Goal: Find contact information: Find contact information

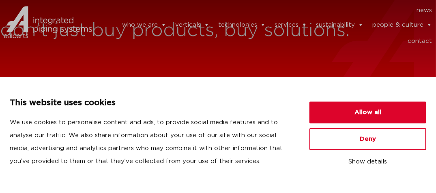
scroll to position [41, 0]
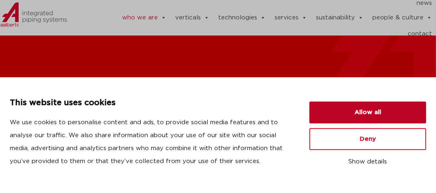
click at [360, 114] on button "Allow all" at bounding box center [367, 113] width 117 height 22
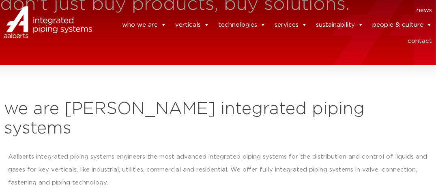
scroll to position [0, 0]
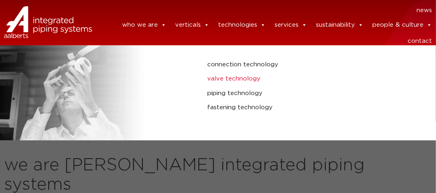
click at [232, 77] on link "valve technology" at bounding box center [289, 79] width 164 height 11
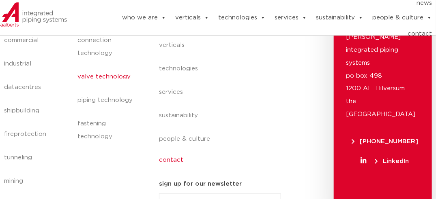
scroll to position [345, 0]
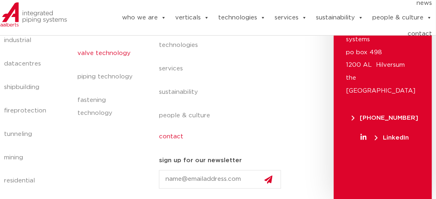
click at [175, 137] on link "contact" at bounding box center [223, 137] width 129 height 19
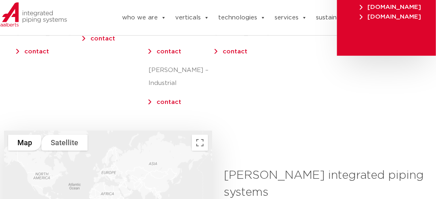
scroll to position [203, 0]
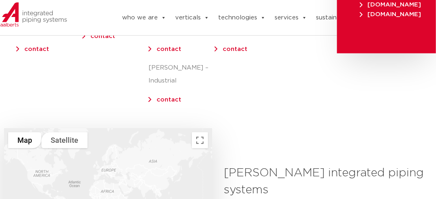
click at [165, 97] on link "contact" at bounding box center [168, 100] width 25 height 6
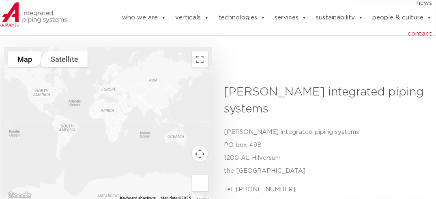
scroll to position [243, 0]
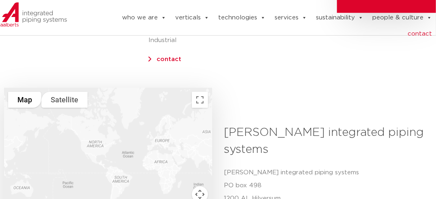
drag, startPoint x: 35, startPoint y: 122, endPoint x: 91, endPoint y: 135, distance: 57.4
click at [91, 135] on div at bounding box center [108, 165] width 208 height 154
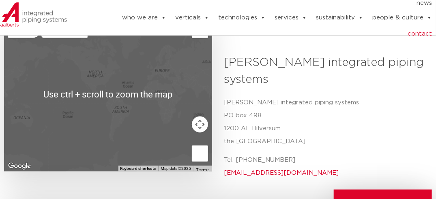
scroll to position [324, 0]
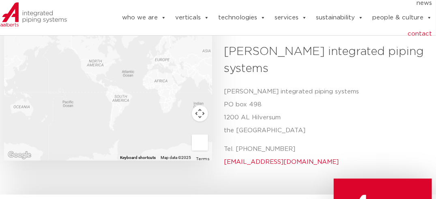
click at [199, 106] on button "Map camera controls" at bounding box center [200, 114] width 16 height 16
click at [180, 86] on button "Zoom in" at bounding box center [179, 94] width 16 height 16
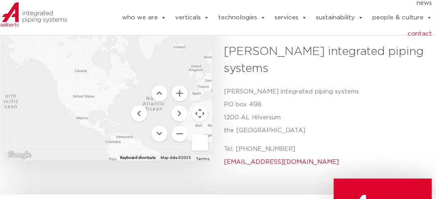
drag, startPoint x: 105, startPoint y: 74, endPoint x: 109, endPoint y: 122, distance: 48.0
click at [109, 122] on div at bounding box center [108, 84] width 208 height 154
click at [181, 86] on button "Zoom in" at bounding box center [179, 94] width 16 height 16
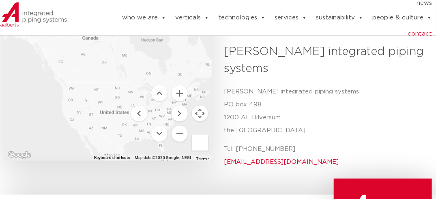
drag, startPoint x: 68, startPoint y: 97, endPoint x: 125, endPoint y: 101, distance: 57.3
click at [125, 101] on div at bounding box center [108, 84] width 208 height 154
click at [178, 86] on button "Zoom in" at bounding box center [179, 94] width 16 height 16
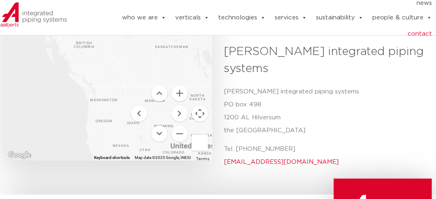
drag, startPoint x: 55, startPoint y: 95, endPoint x: 126, endPoint y: 99, distance: 70.7
click at [126, 99] on div at bounding box center [108, 84] width 208 height 154
click at [104, 92] on div at bounding box center [108, 84] width 208 height 154
click at [180, 86] on button "Zoom in" at bounding box center [179, 94] width 16 height 16
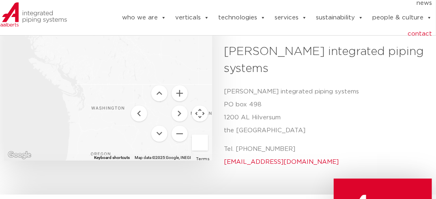
drag, startPoint x: 86, startPoint y: 114, endPoint x: 88, endPoint y: 105, distance: 8.8
click at [88, 105] on div at bounding box center [108, 84] width 208 height 154
click at [180, 86] on button "Zoom in" at bounding box center [179, 94] width 16 height 16
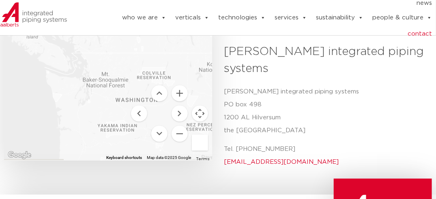
drag, startPoint x: 88, startPoint y: 116, endPoint x: 116, endPoint y: 89, distance: 38.7
click at [116, 89] on div at bounding box center [108, 84] width 208 height 154
click at [178, 86] on button "Zoom in" at bounding box center [179, 94] width 16 height 16
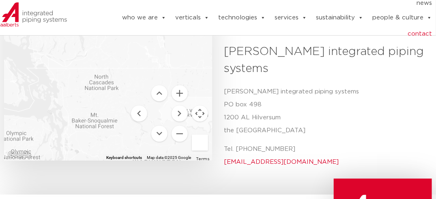
drag, startPoint x: 105, startPoint y: 89, endPoint x: 96, endPoint y: 142, distance: 54.2
click at [96, 142] on div at bounding box center [108, 84] width 208 height 154
click at [180, 86] on button "Zoom in" at bounding box center [179, 94] width 16 height 16
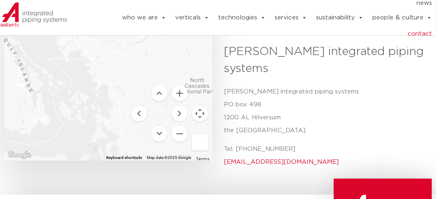
drag, startPoint x: 63, startPoint y: 94, endPoint x: 167, endPoint y: 94, distance: 104.6
click at [167, 94] on div "Use ctrl + scroll to zoom the map Map Terrain Satellite Labels Keyboard shortcu…" at bounding box center [108, 84] width 208 height 154
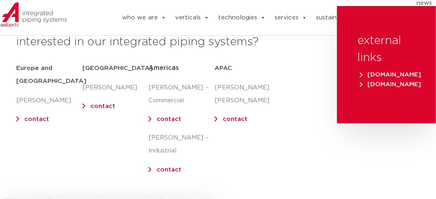
scroll to position [122, 0]
